Goal: Task Accomplishment & Management: Complete application form

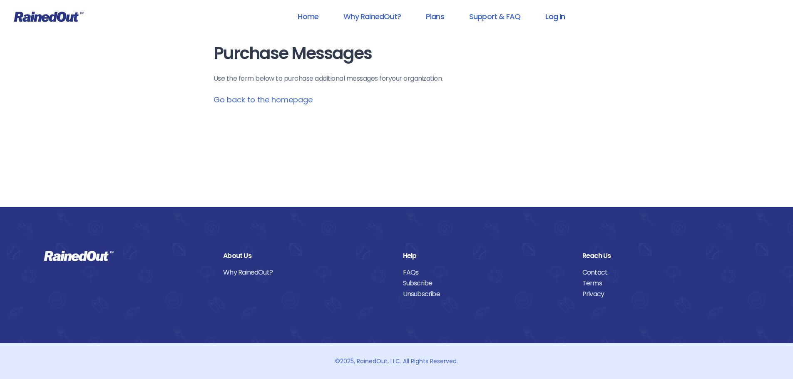
click at [550, 13] on link "Log In" at bounding box center [555, 16] width 41 height 19
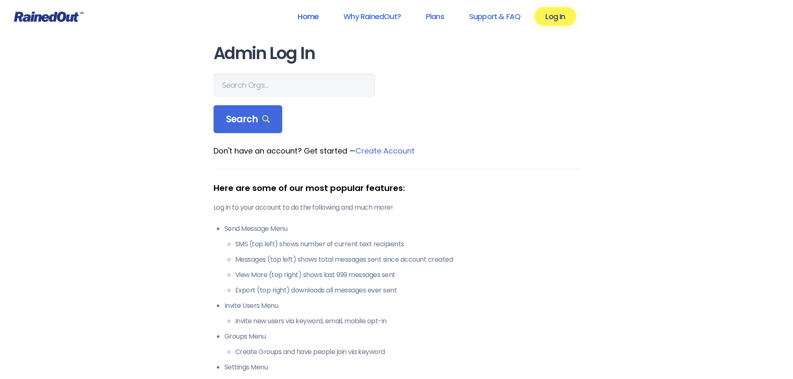
click at [317, 13] on link "Home" at bounding box center [308, 16] width 42 height 19
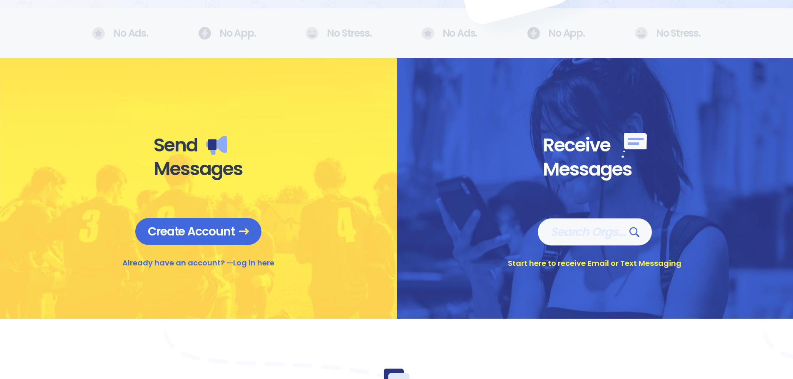
scroll to position [291, 0]
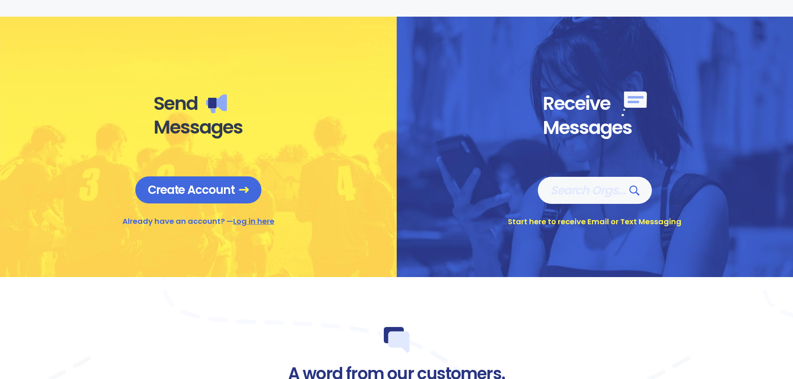
click at [238, 219] on link "Log in here" at bounding box center [253, 221] width 41 height 10
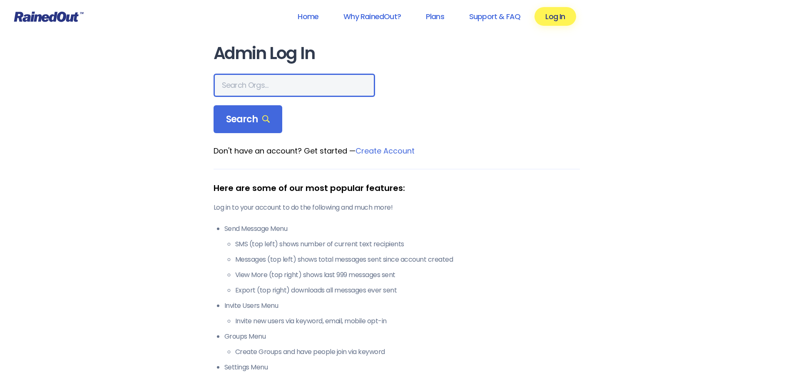
click at [281, 87] on input "text" at bounding box center [295, 85] width 162 height 23
click at [615, 147] on div "Home Why RainedOut? Plans Support & FAQ Log In Admin Log In Search Don't have a…" at bounding box center [396, 328] width 793 height 657
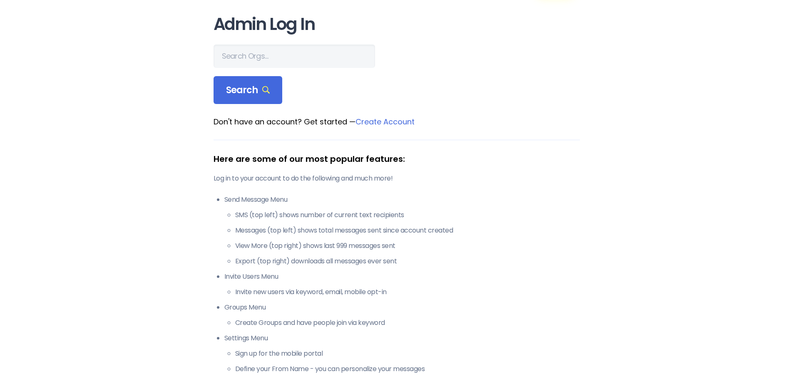
scroll to position [28, 0]
click at [383, 121] on link "Create Account" at bounding box center [385, 122] width 59 height 10
